Goal: Check status

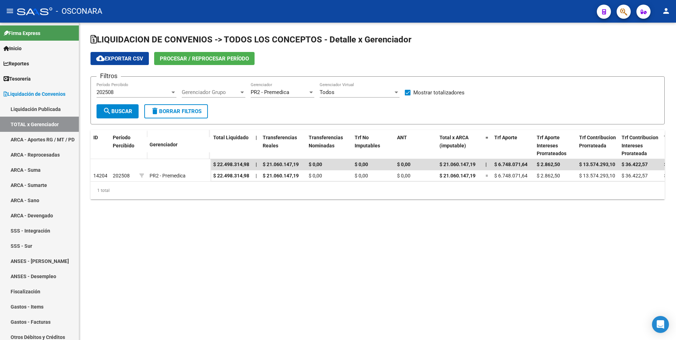
click at [139, 95] on div "202508" at bounding box center [133, 92] width 74 height 6
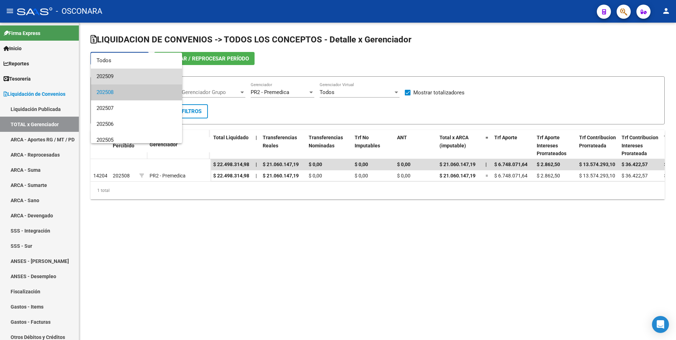
click at [141, 77] on span "202509" at bounding box center [136, 77] width 80 height 16
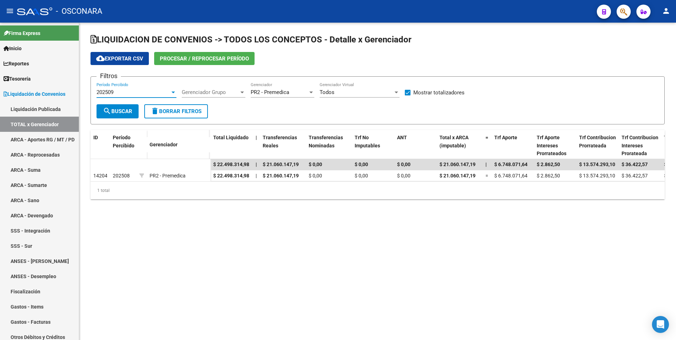
click at [119, 107] on button "search Buscar" at bounding box center [117, 111] width 42 height 14
click at [287, 92] on span "PR2 - Premedica" at bounding box center [270, 92] width 39 height 6
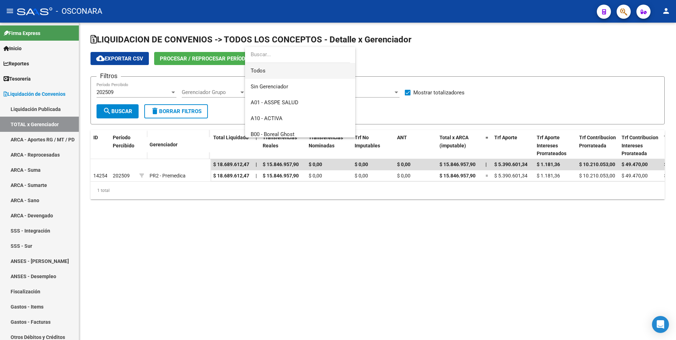
click at [307, 76] on span "Todos" at bounding box center [300, 71] width 99 height 16
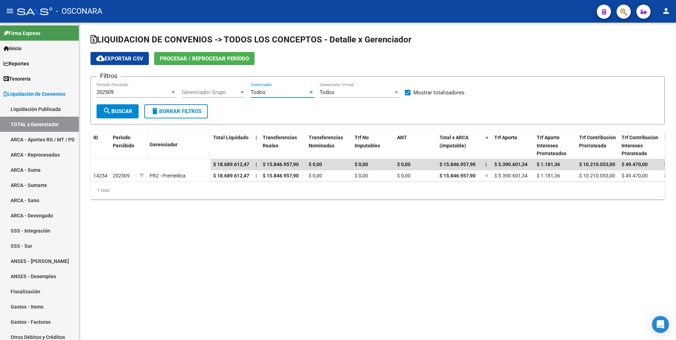
drag, startPoint x: 111, startPoint y: 111, endPoint x: 114, endPoint y: 107, distance: 4.3
click at [112, 111] on span "search Buscar" at bounding box center [117, 111] width 29 height 6
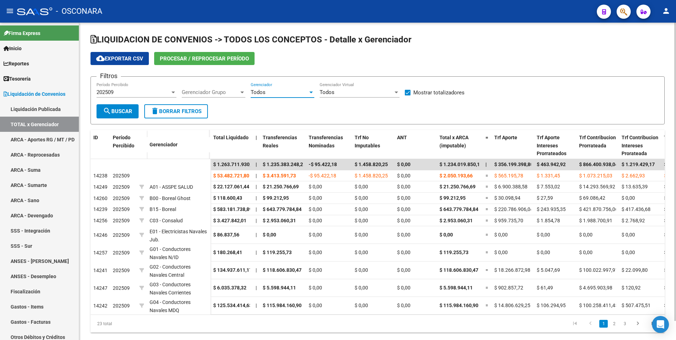
click at [285, 92] on div "Todos" at bounding box center [279, 92] width 57 height 6
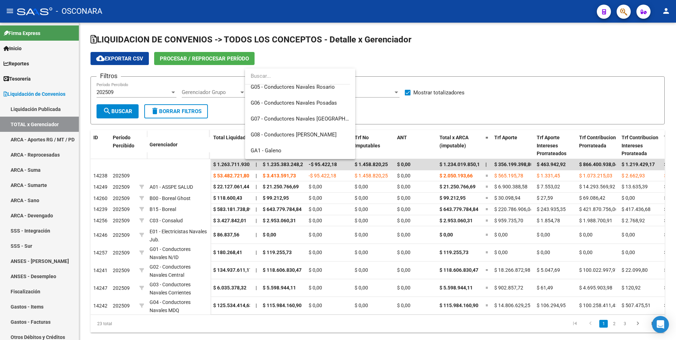
scroll to position [247, 0]
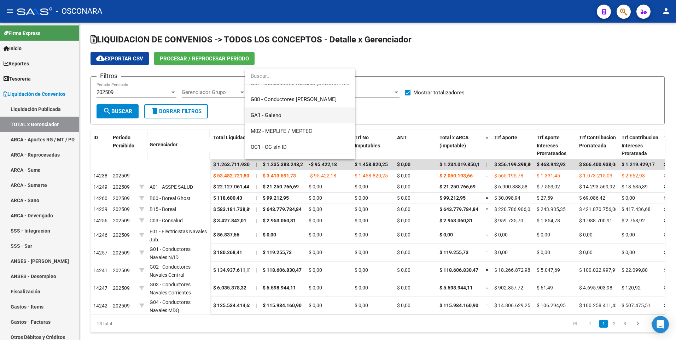
click at [304, 116] on span "GA1 - Galeno" at bounding box center [300, 115] width 99 height 16
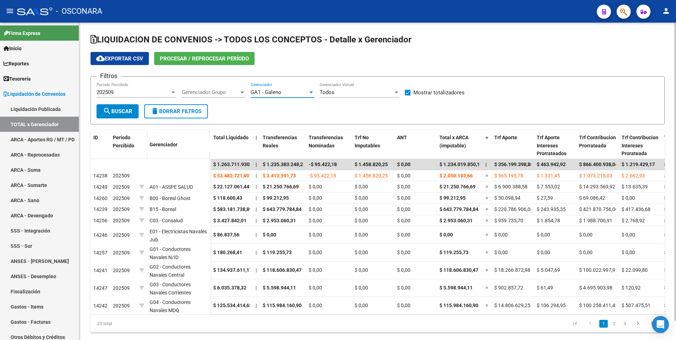
click at [107, 112] on mat-icon "search" at bounding box center [107, 111] width 8 height 8
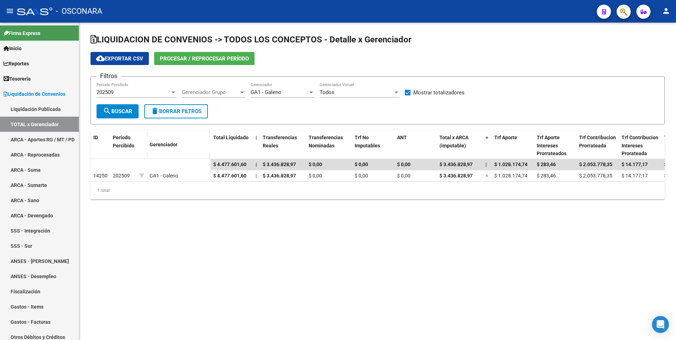
click at [278, 95] on span "GA1 - Galeno" at bounding box center [266, 92] width 31 height 6
click at [297, 98] on span "V02 - Medicus" at bounding box center [300, 99] width 99 height 16
click at [119, 109] on span "search Buscar" at bounding box center [117, 111] width 29 height 6
